Goal: Information Seeking & Learning: Learn about a topic

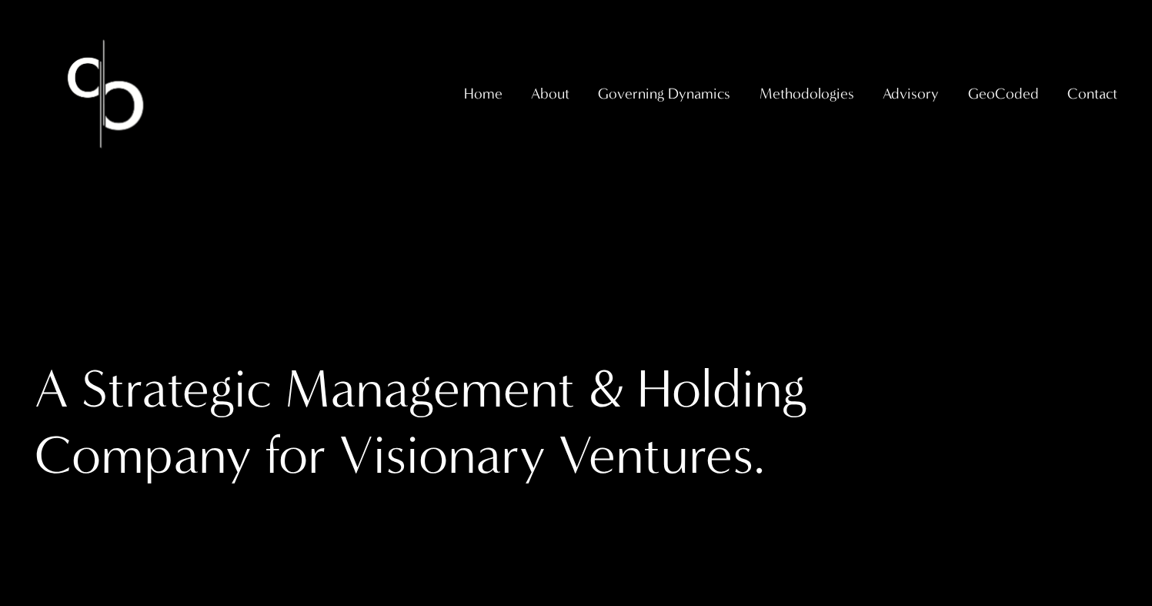
click at [0, 0] on span "GeoCoded Special Reports" at bounding box center [0, 0] width 0 height 0
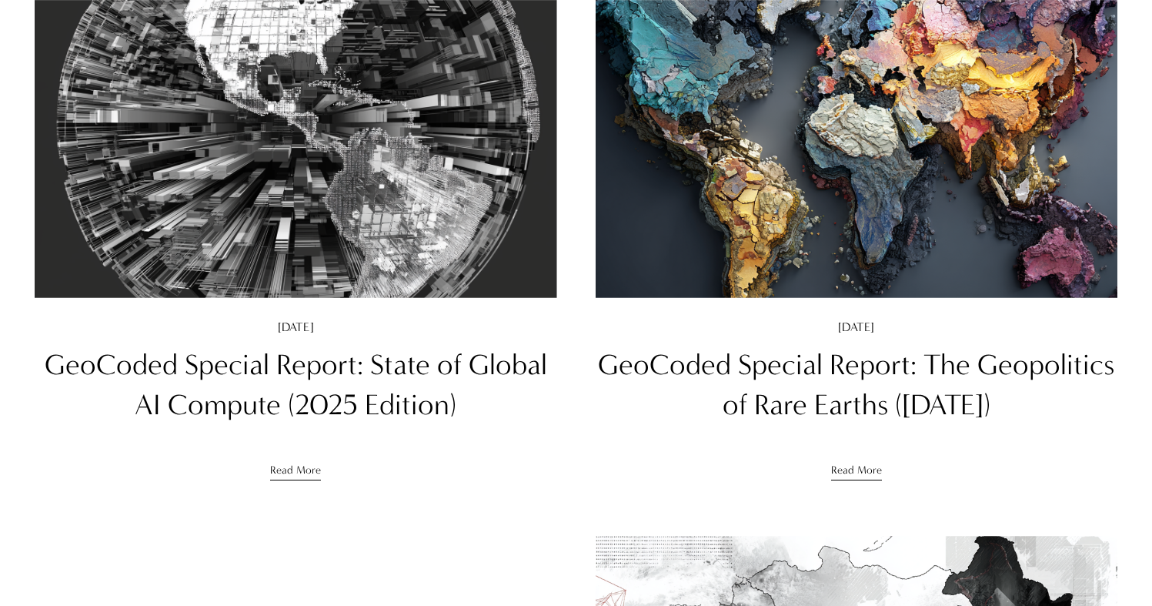
scroll to position [428, 0]
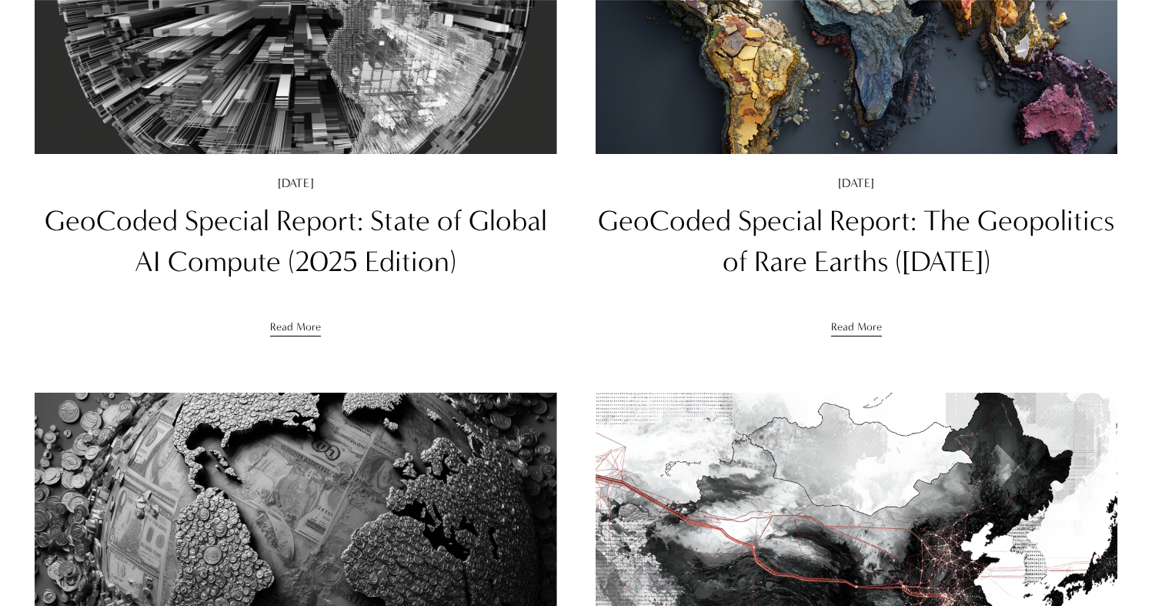
click at [381, 210] on link "GeoCoded Special Report: State of Global AI Compute (2025 Edition)" at bounding box center [296, 241] width 503 height 75
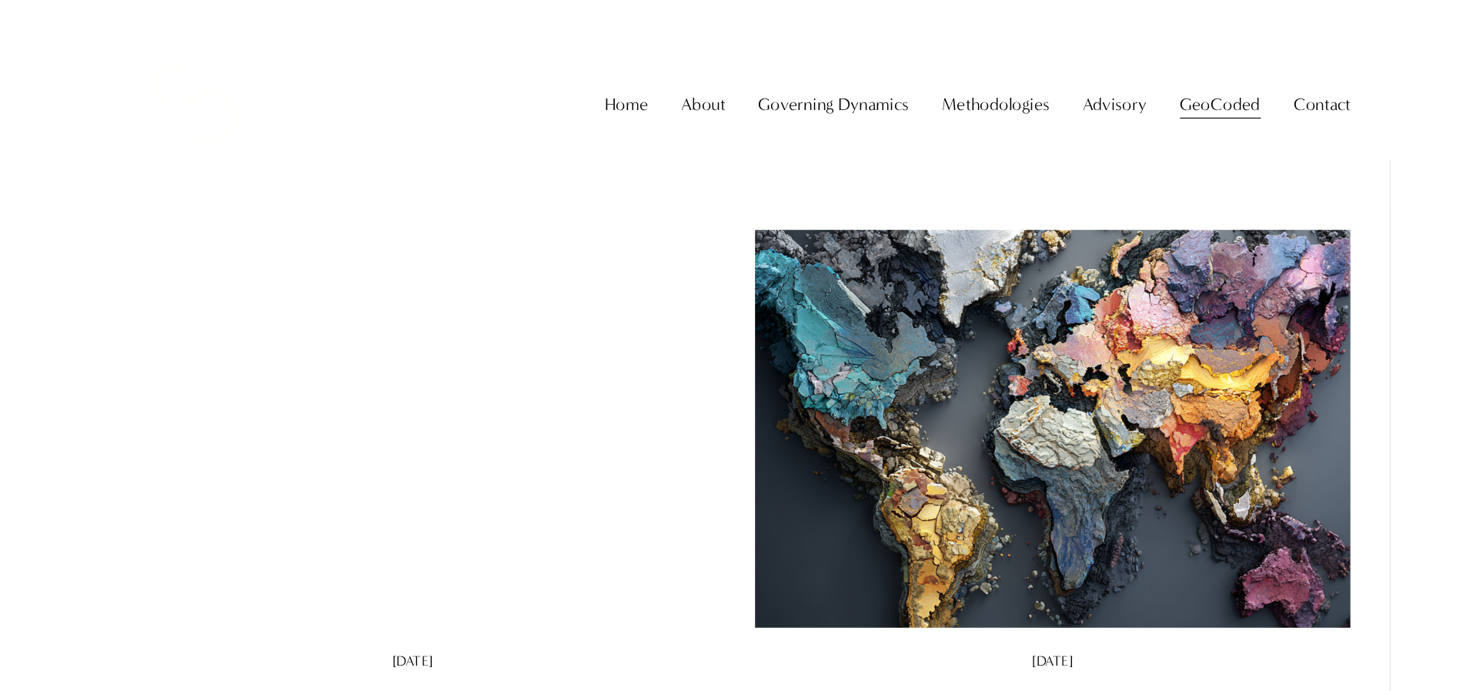
scroll to position [29, 0]
